Goal: Navigation & Orientation: Find specific page/section

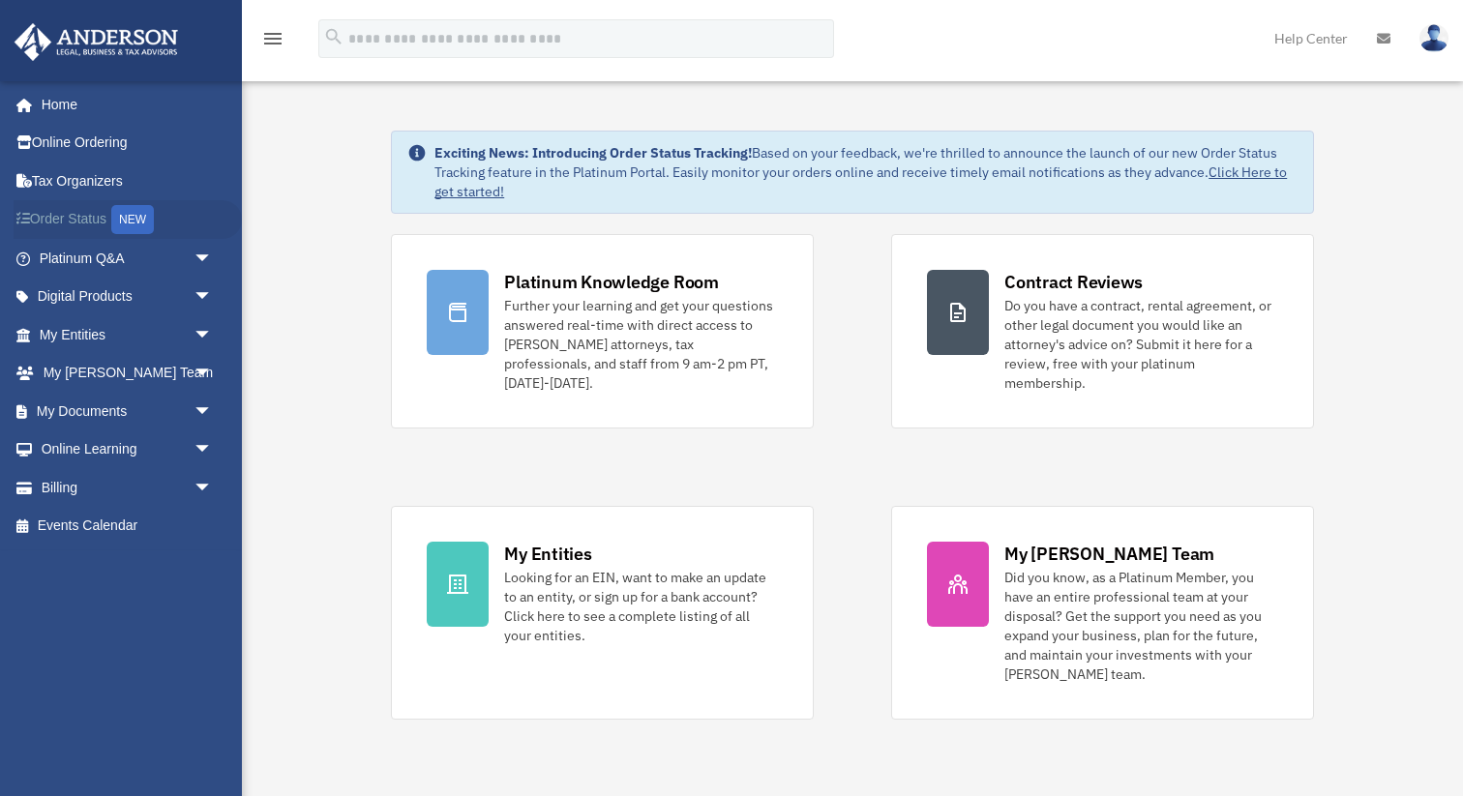
click at [72, 219] on link "Order Status NEW" at bounding box center [128, 220] width 228 height 40
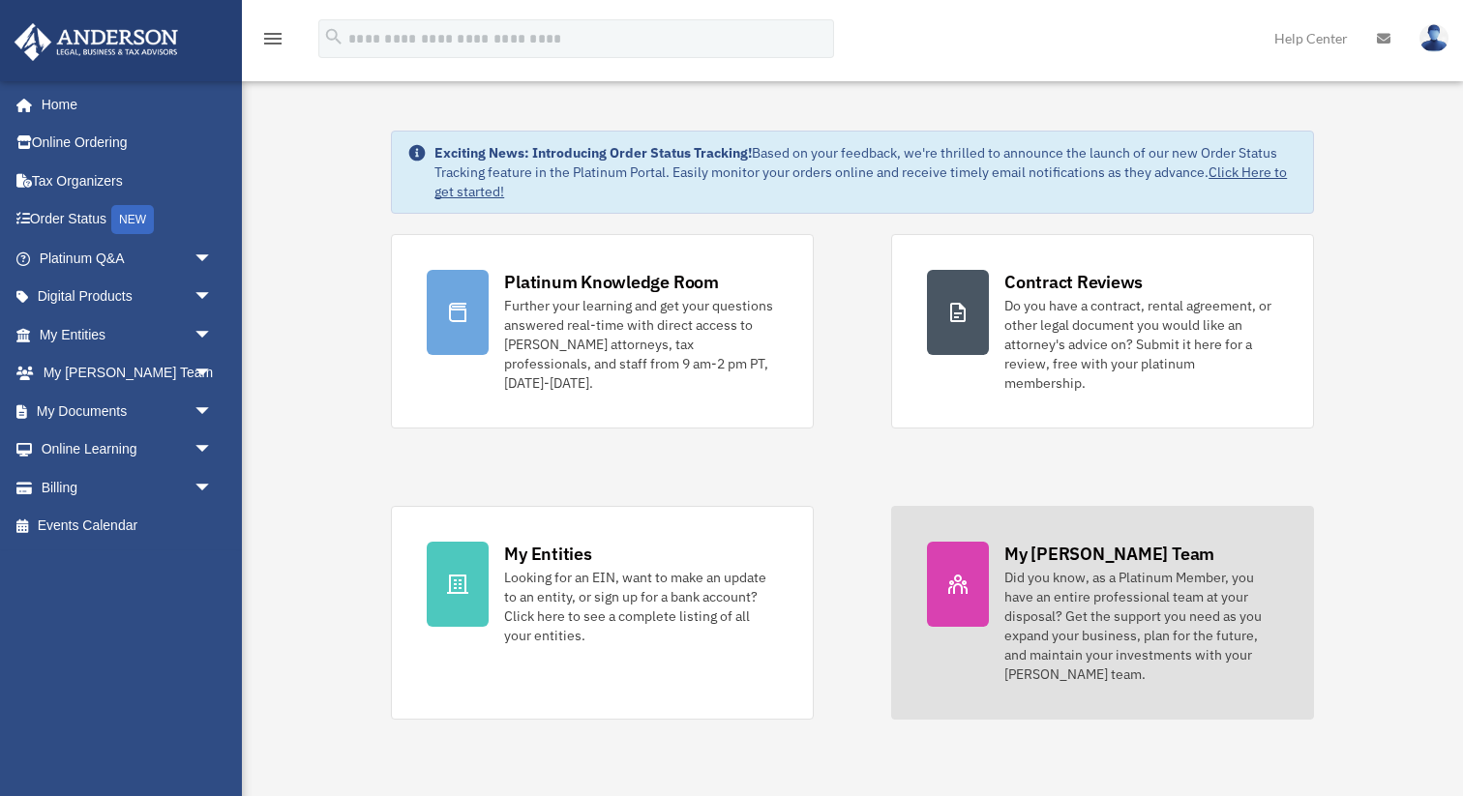
click at [1121, 614] on div "Did you know, as a Platinum Member, you have an entire professional team at you…" at bounding box center [1141, 626] width 274 height 116
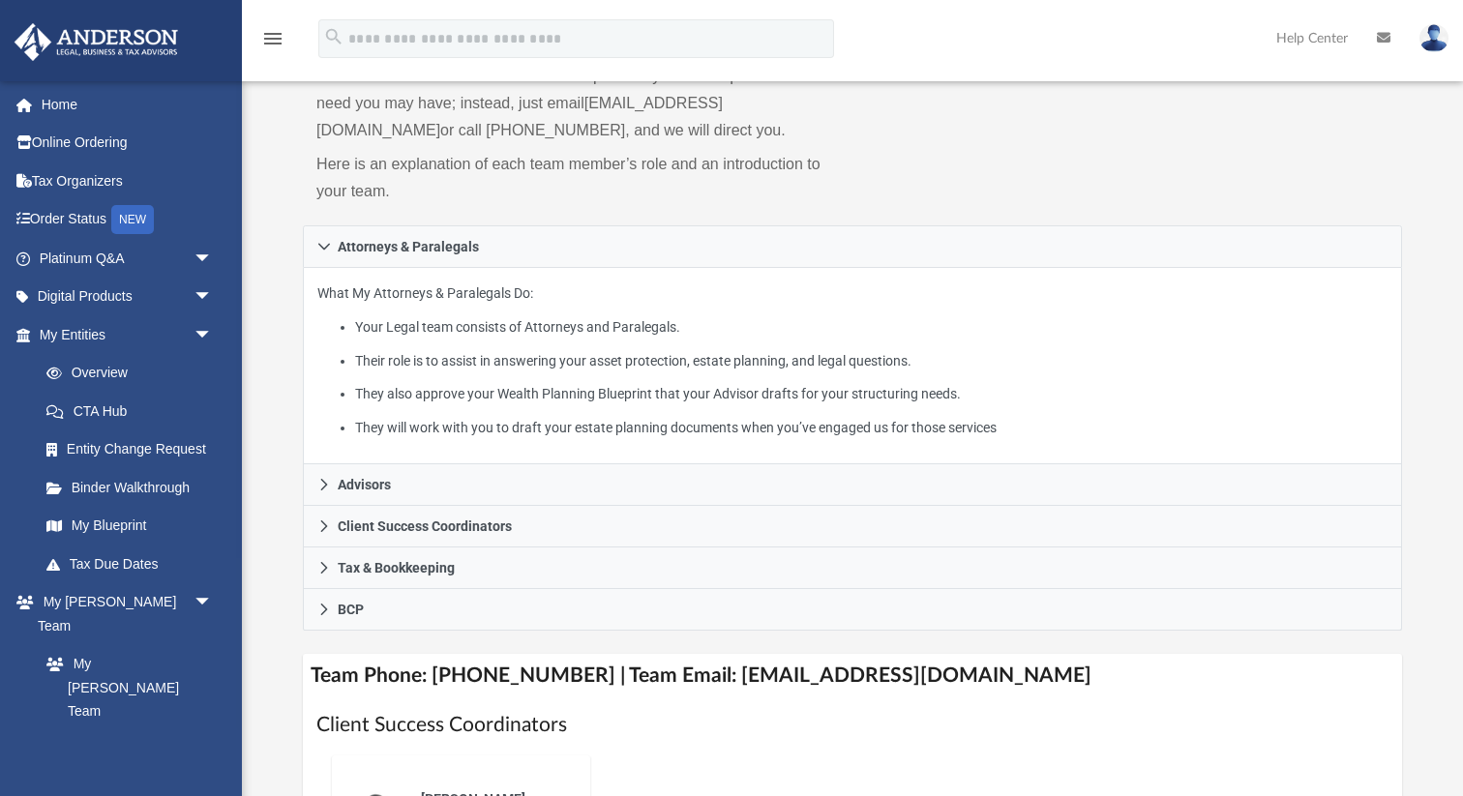
scroll to position [198, 0]
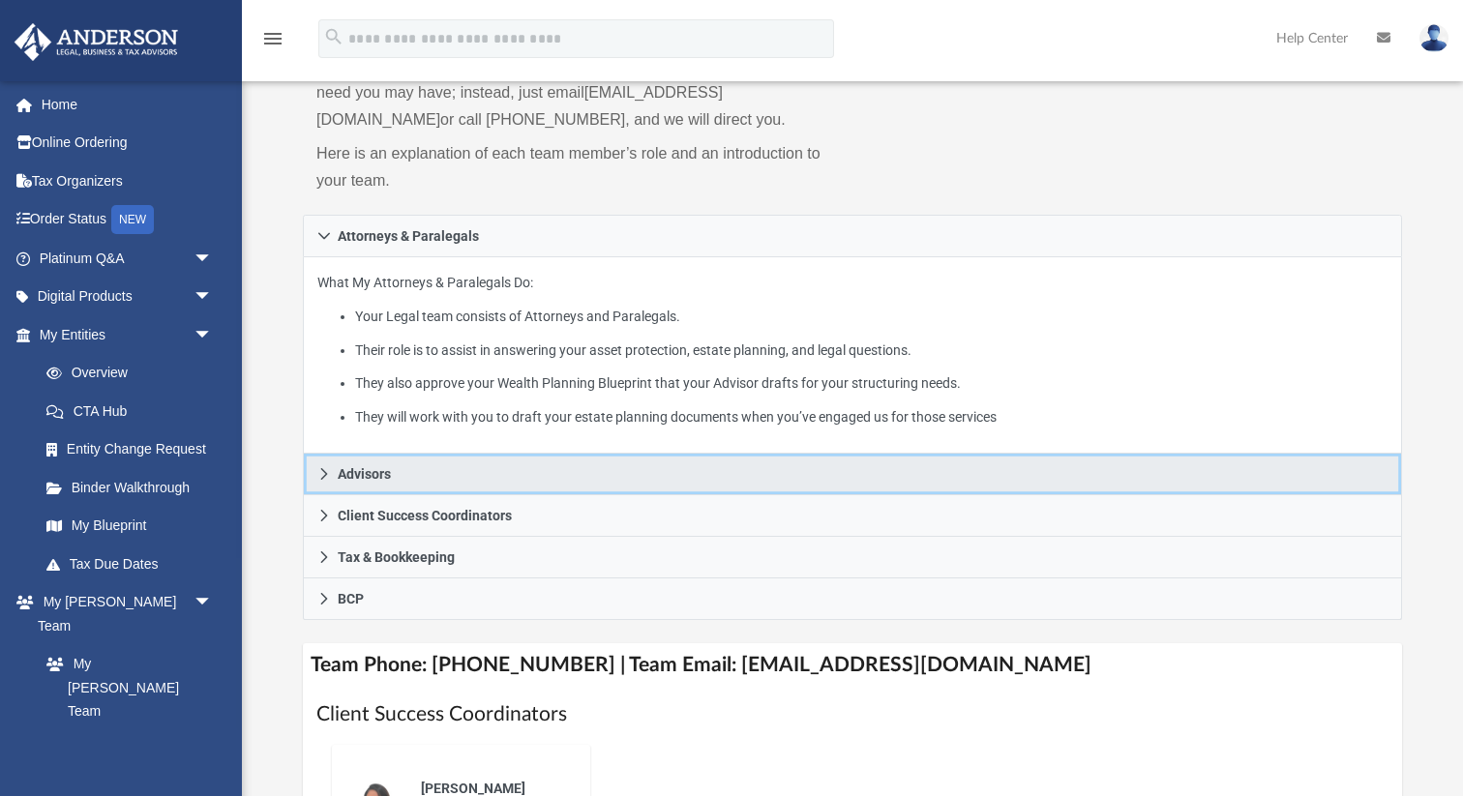
click at [385, 472] on span "Advisors" at bounding box center [364, 474] width 53 height 14
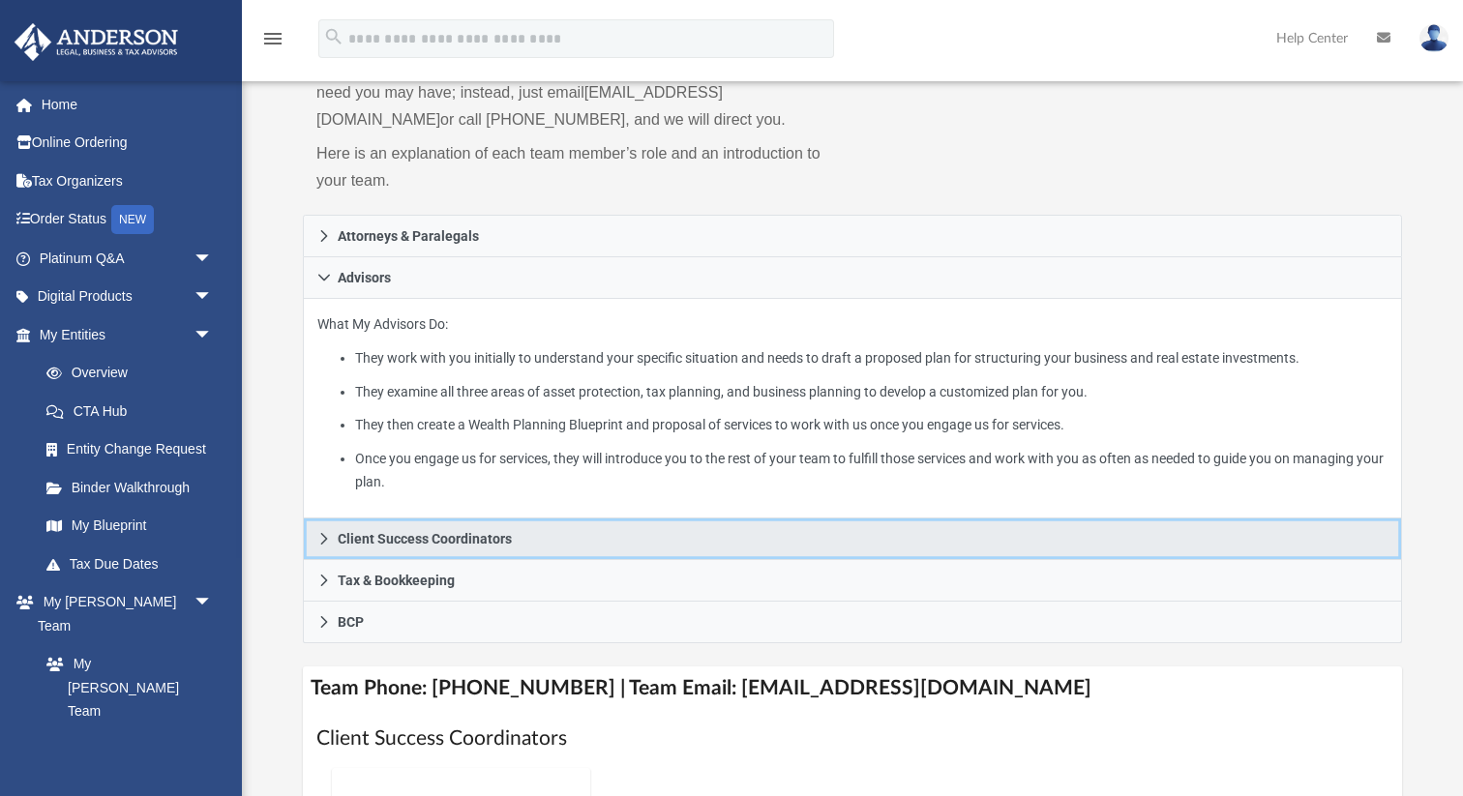
click at [367, 538] on span "Client Success Coordinators" at bounding box center [425, 539] width 174 height 14
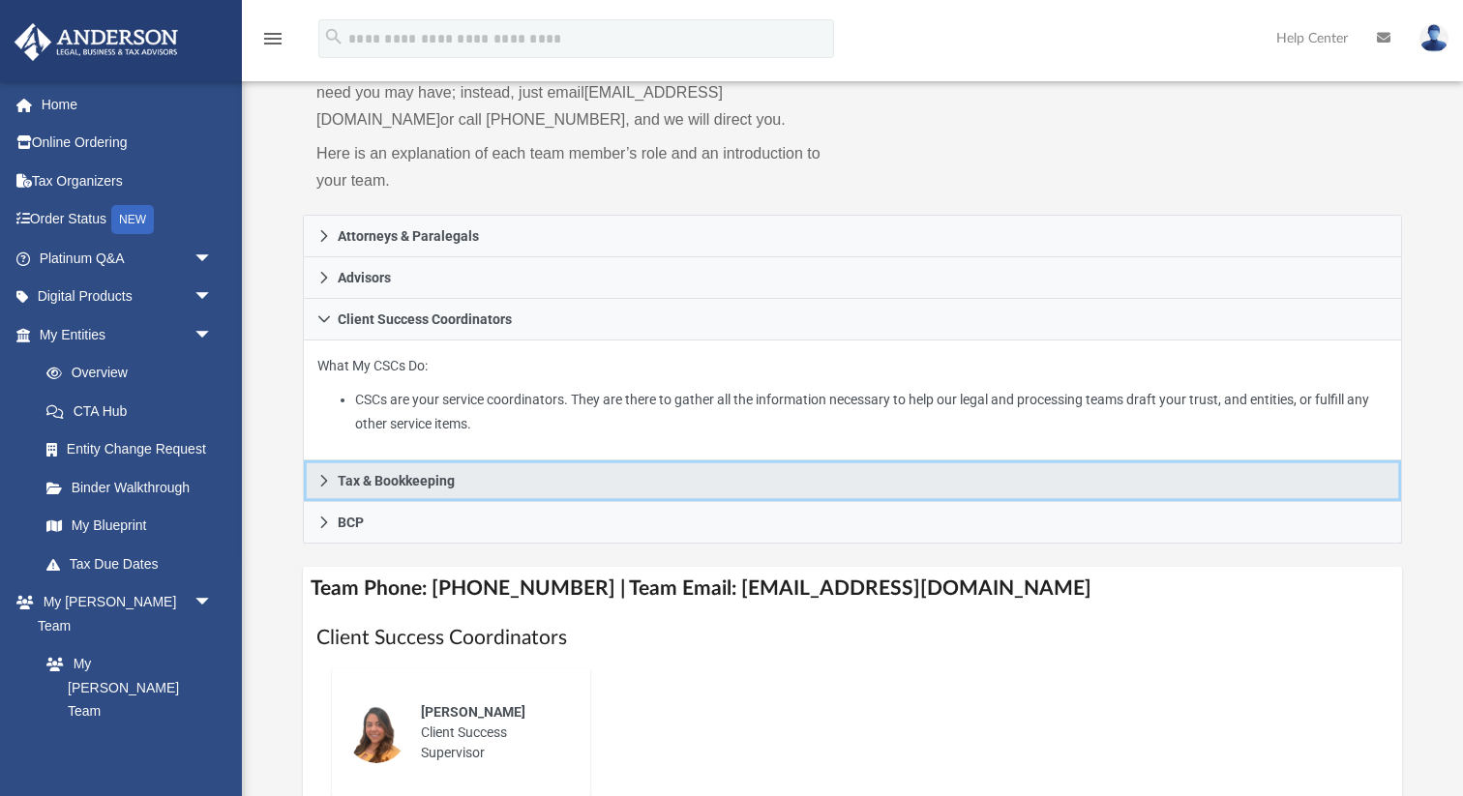
click at [342, 485] on span "Tax & Bookkeeping" at bounding box center [396, 481] width 117 height 14
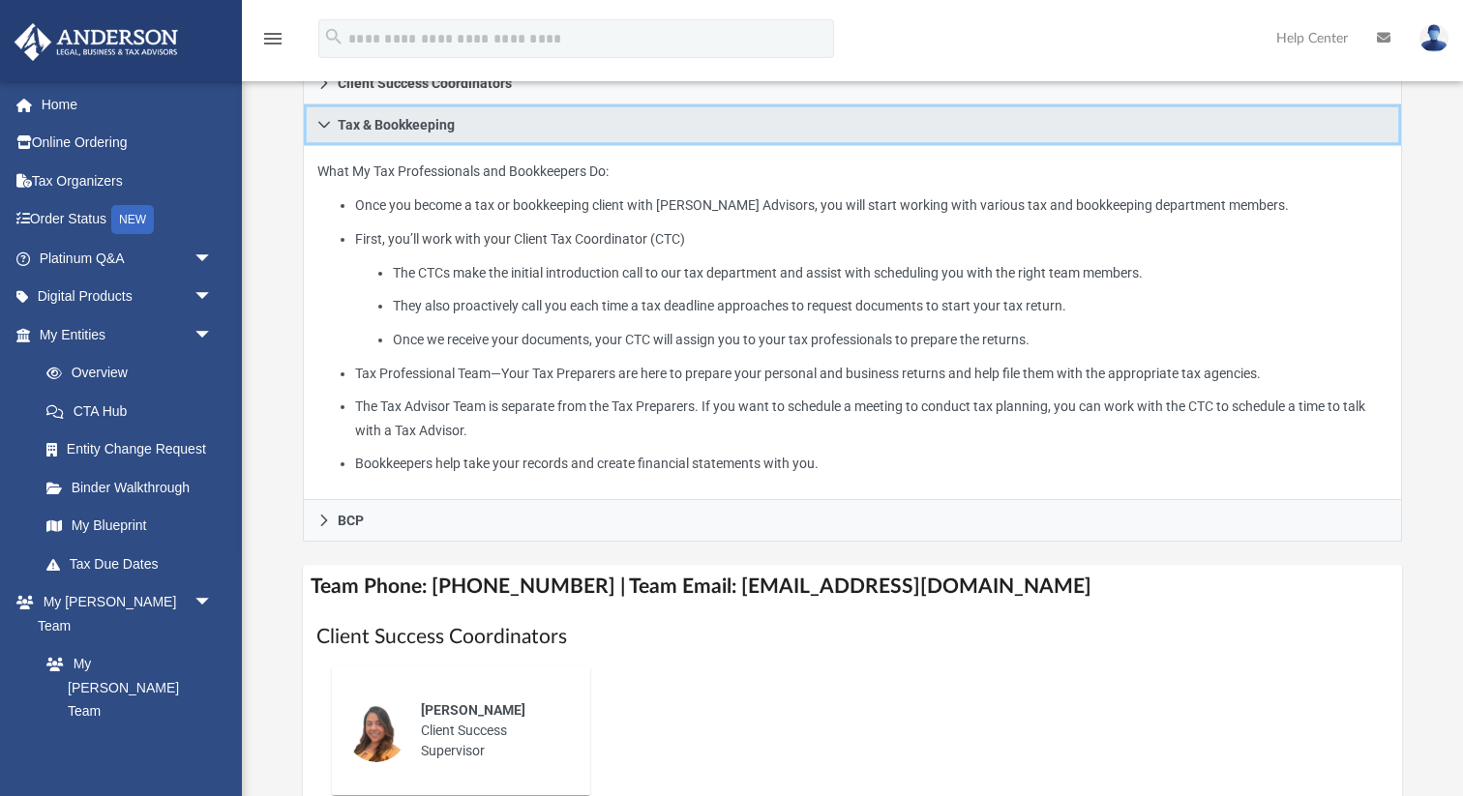
scroll to position [446, 0]
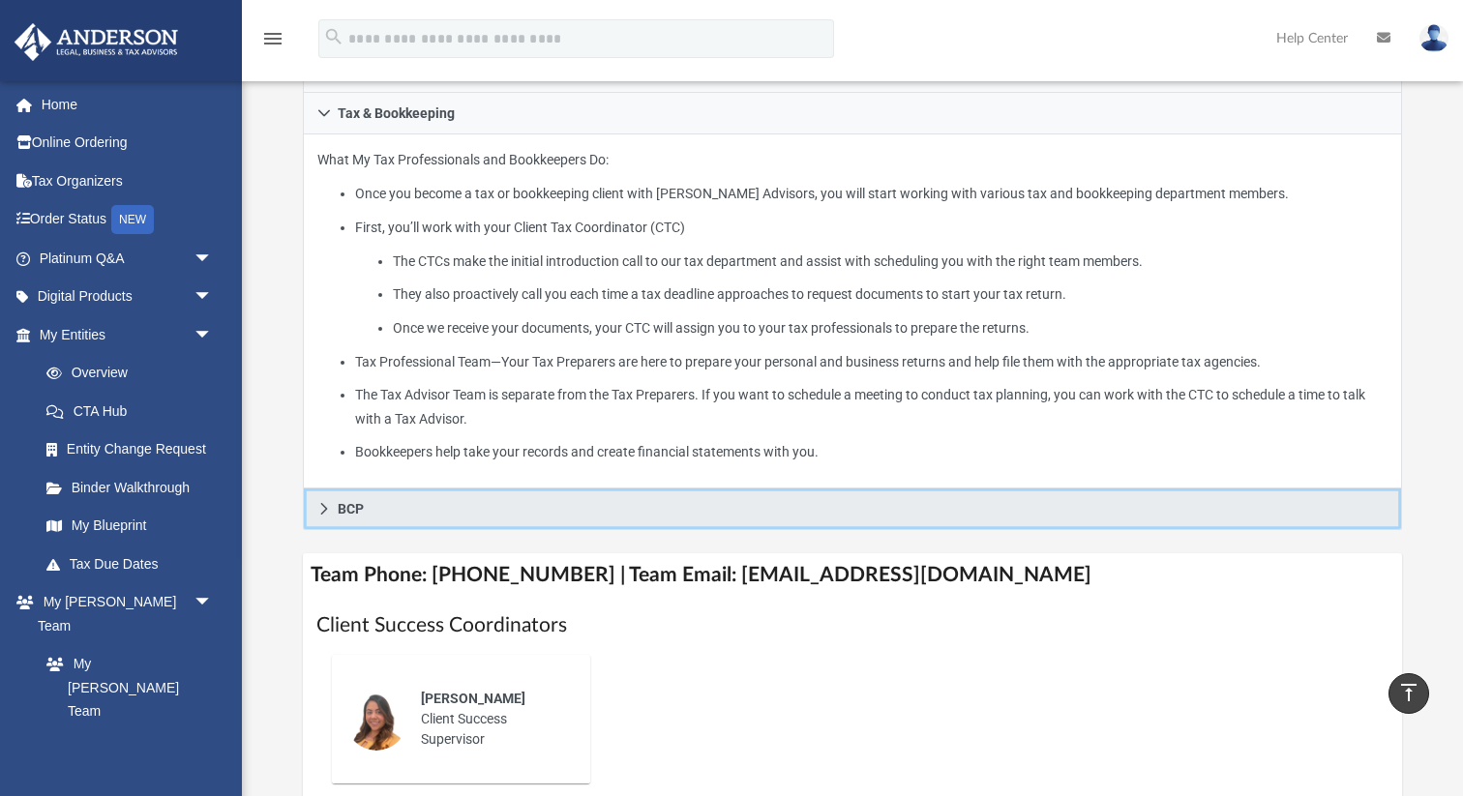
click at [345, 502] on span "BCP" at bounding box center [351, 509] width 26 height 14
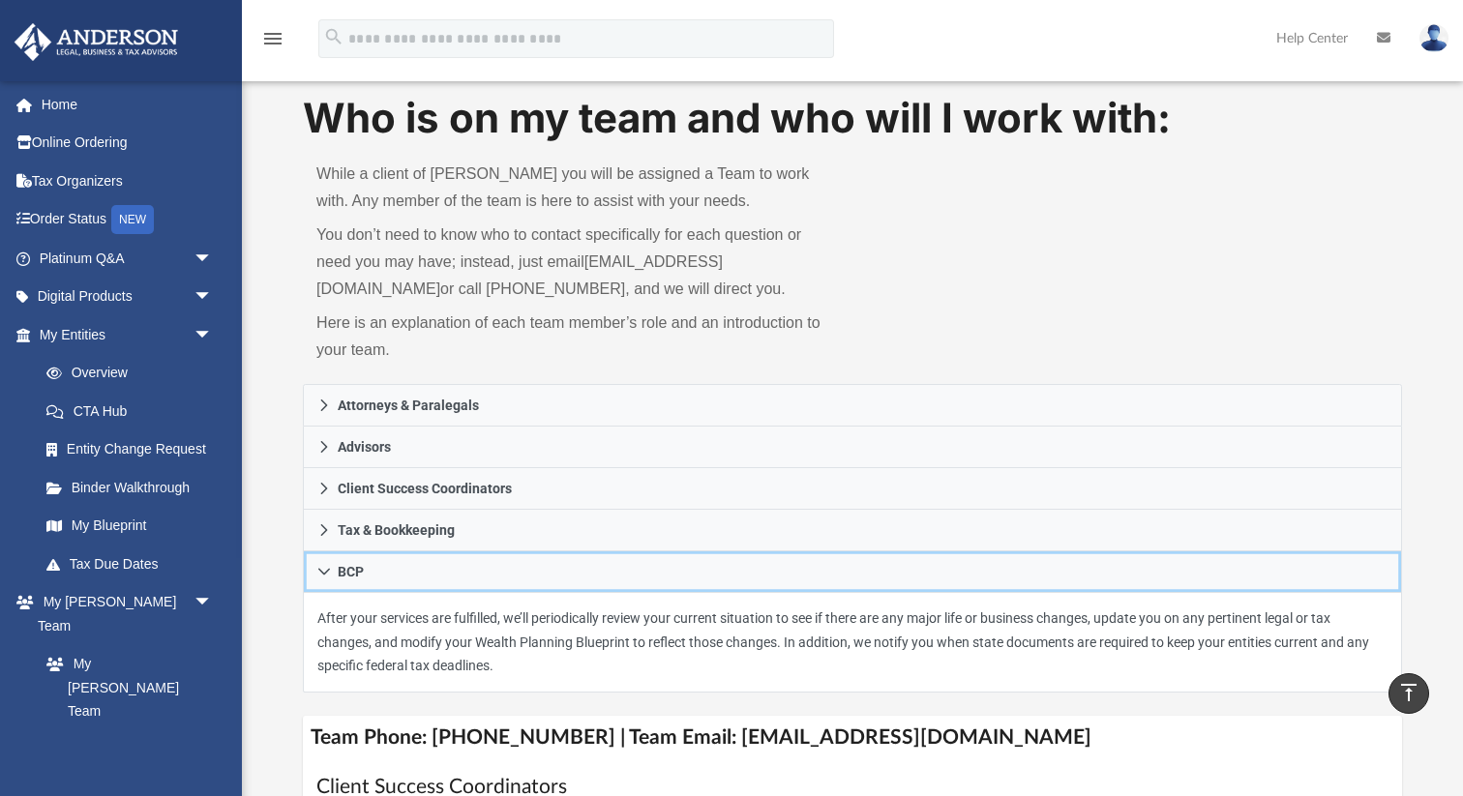
scroll to position [0, 0]
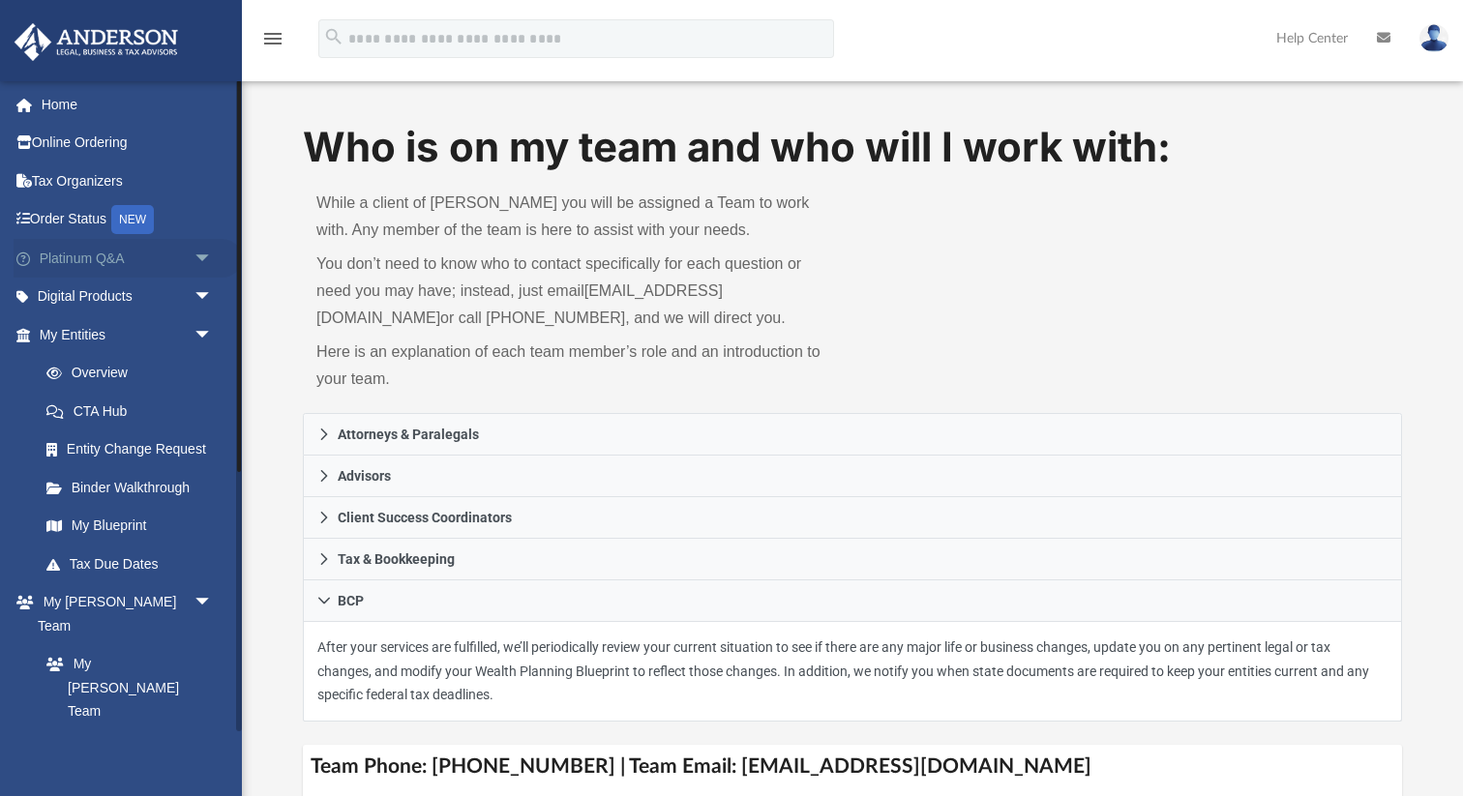
click at [65, 263] on link "Platinum Q&A arrow_drop_down" at bounding box center [128, 258] width 228 height 39
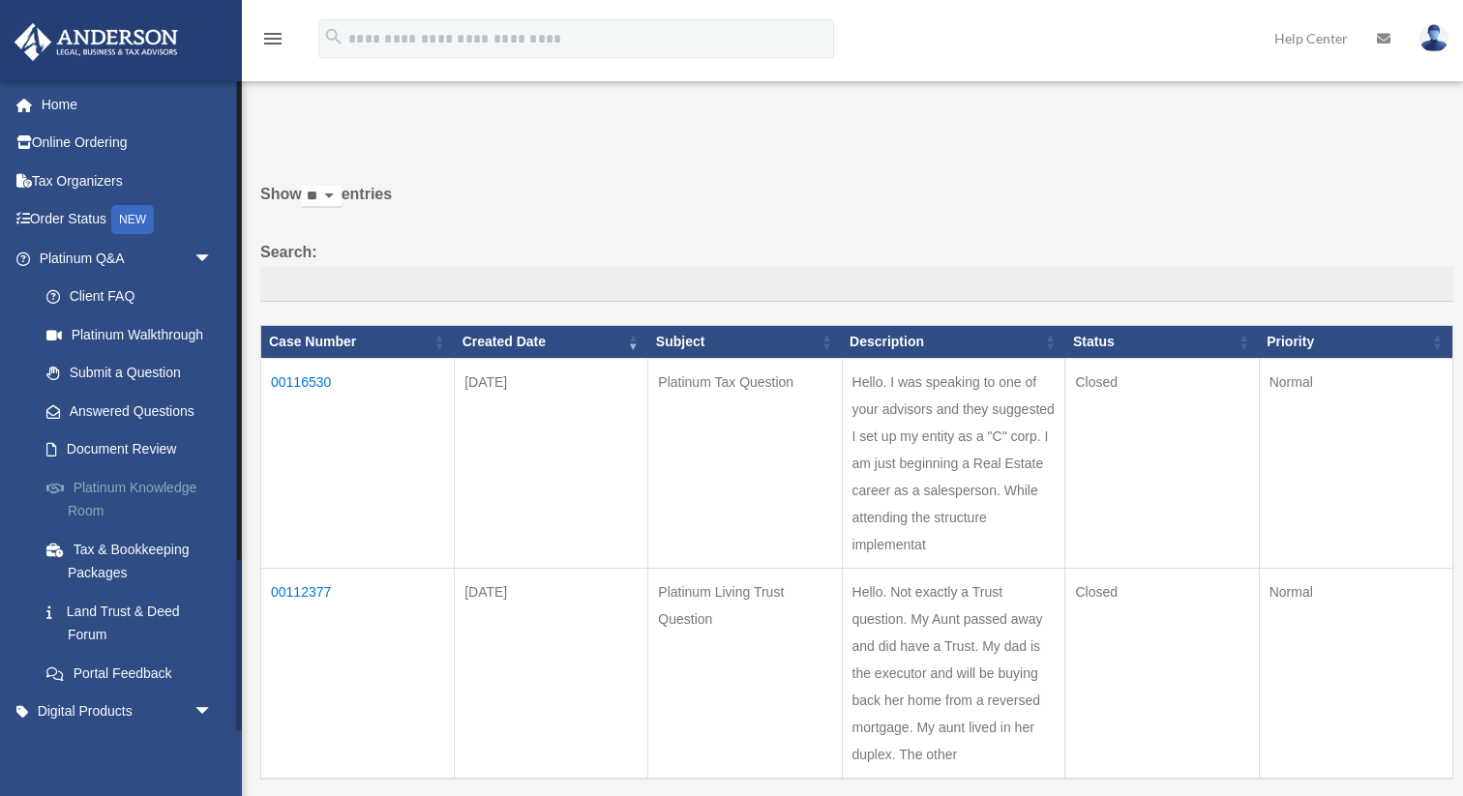
click at [128, 482] on link "Platinum Knowledge Room" at bounding box center [134, 499] width 215 height 62
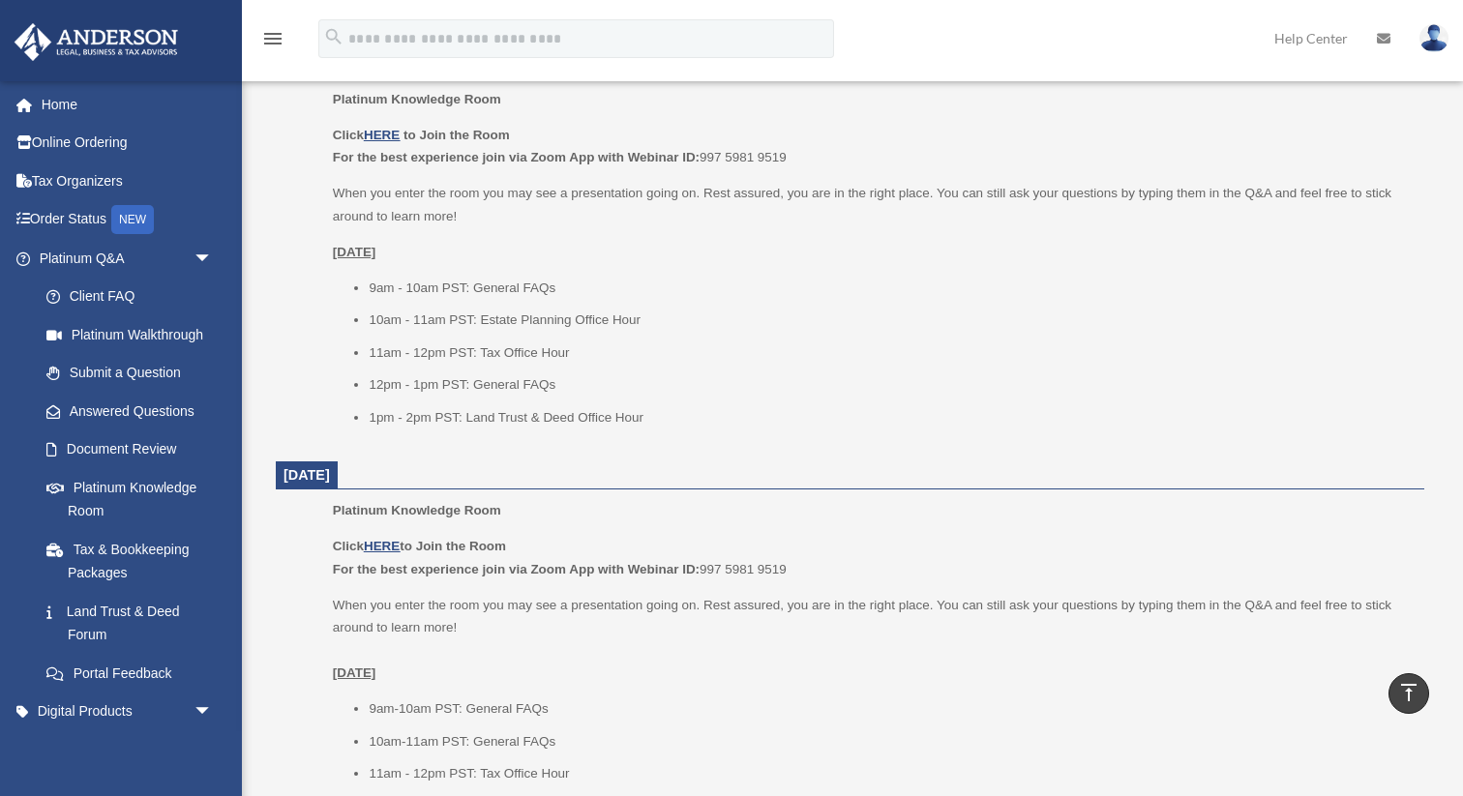
scroll to position [804, 0]
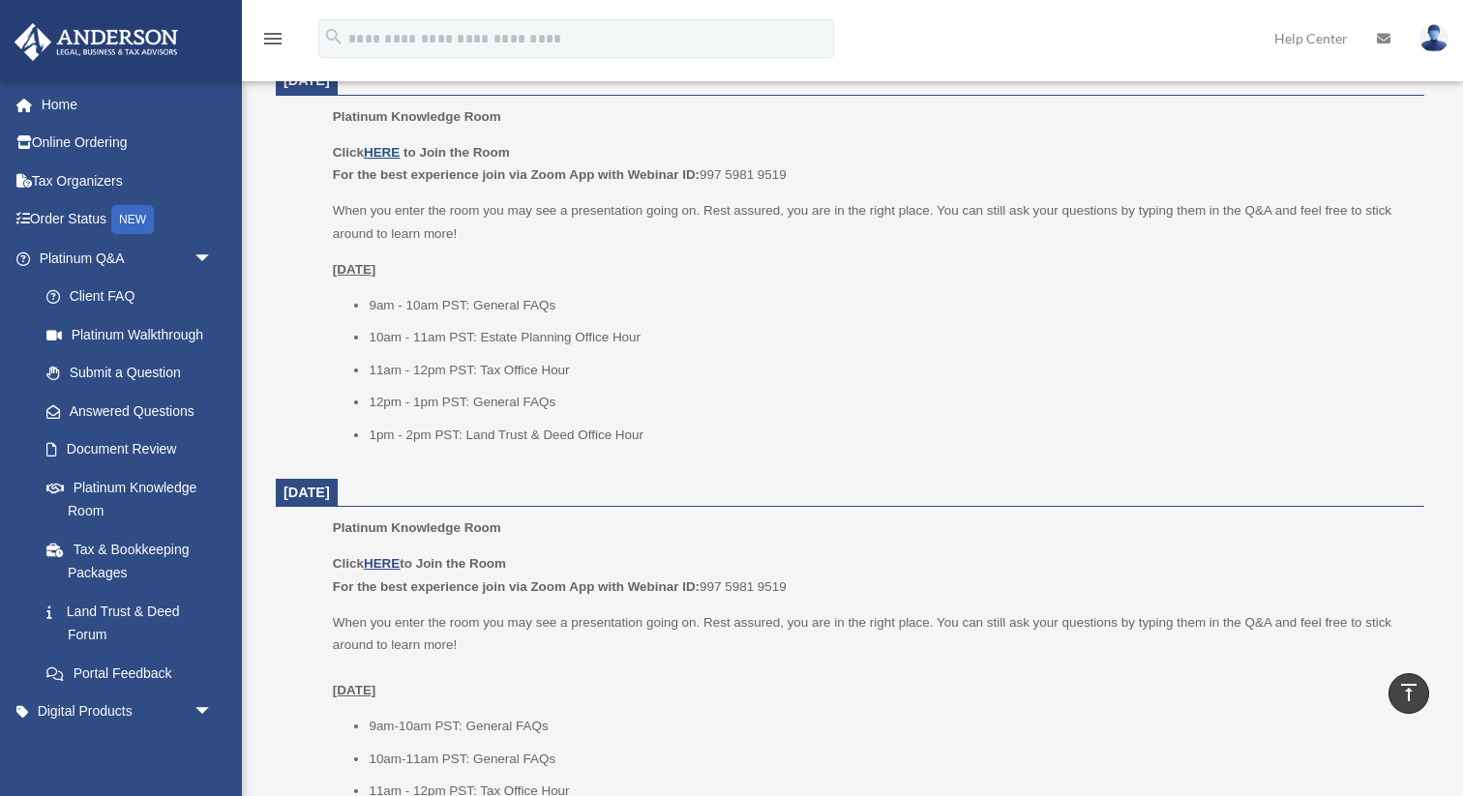
click at [384, 156] on u "HERE" at bounding box center [382, 152] width 36 height 15
